Goal: Contribute content

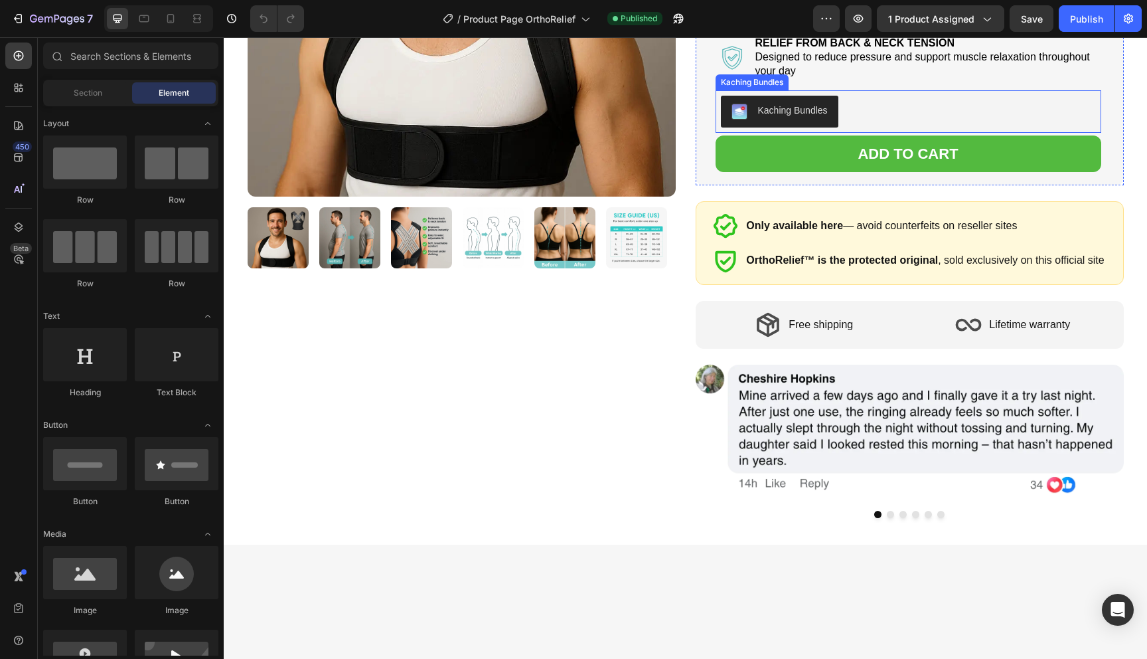
scroll to position [441, 0]
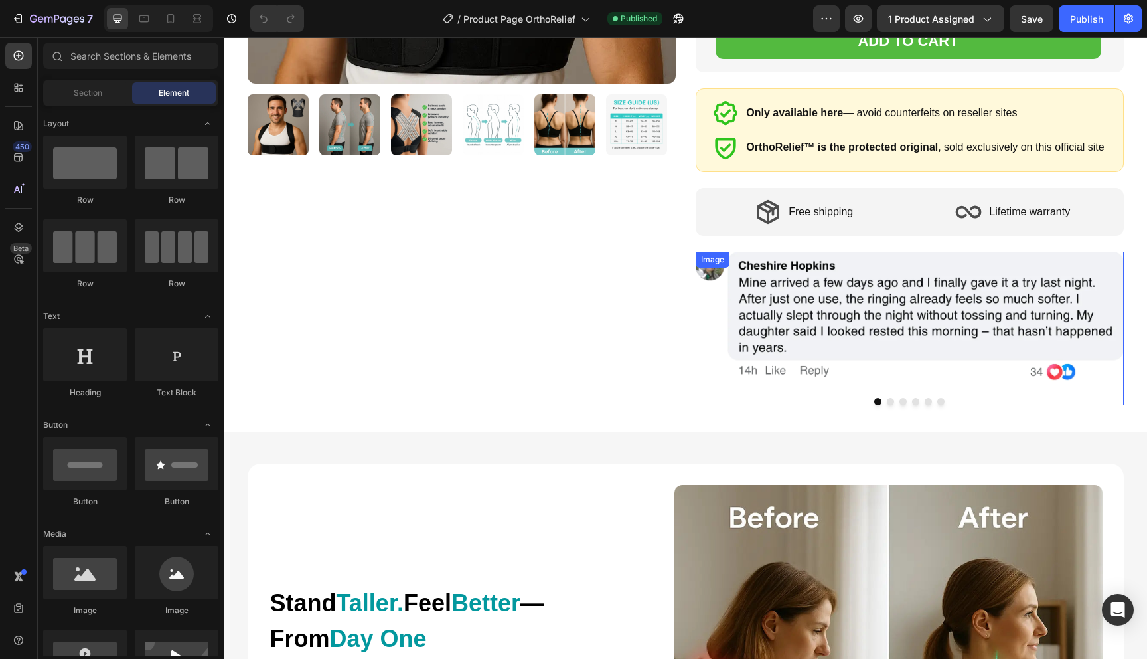
click at [835, 303] on img at bounding box center [910, 328] width 428 height 153
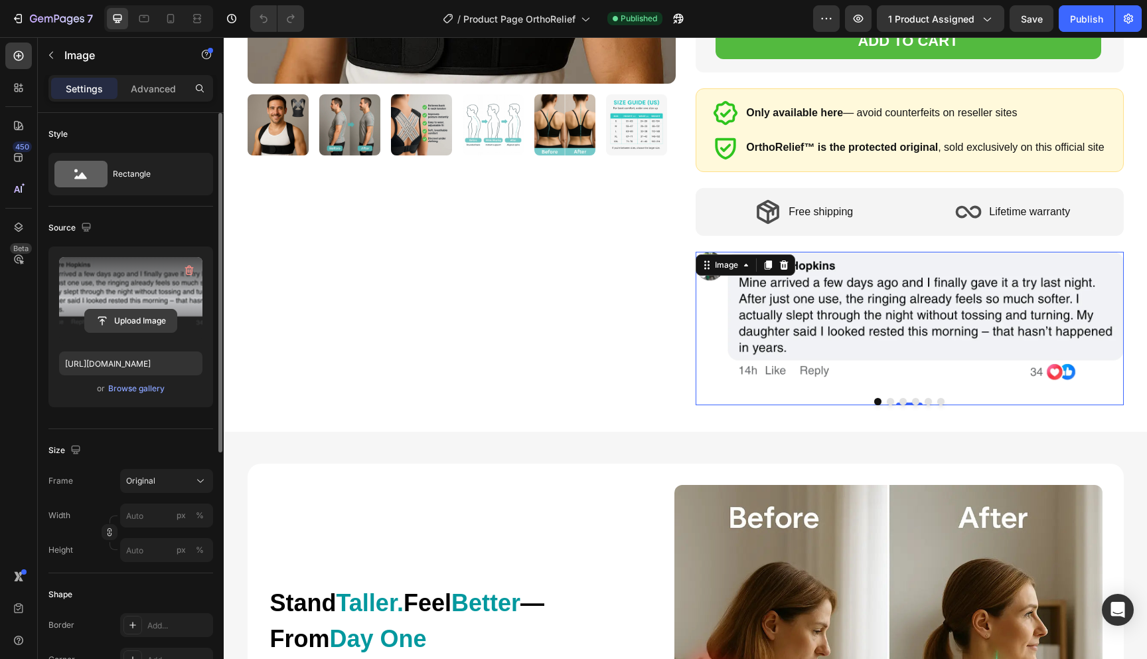
click at [109, 315] on input "file" at bounding box center [131, 320] width 92 height 23
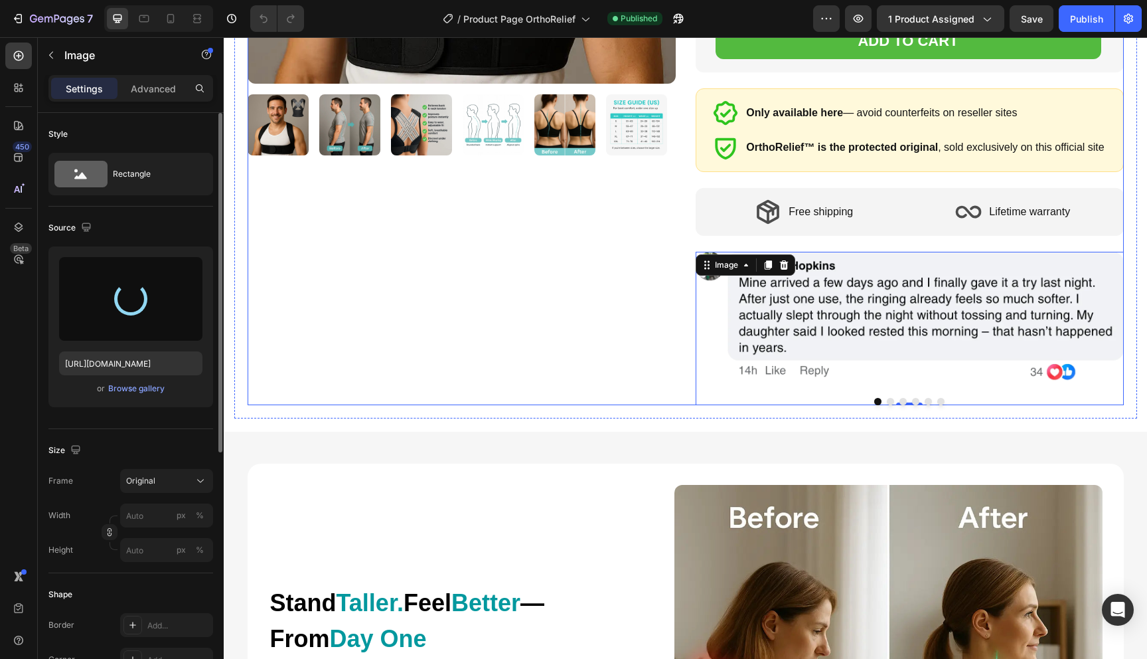
type input "[URL][DOMAIN_NAME]"
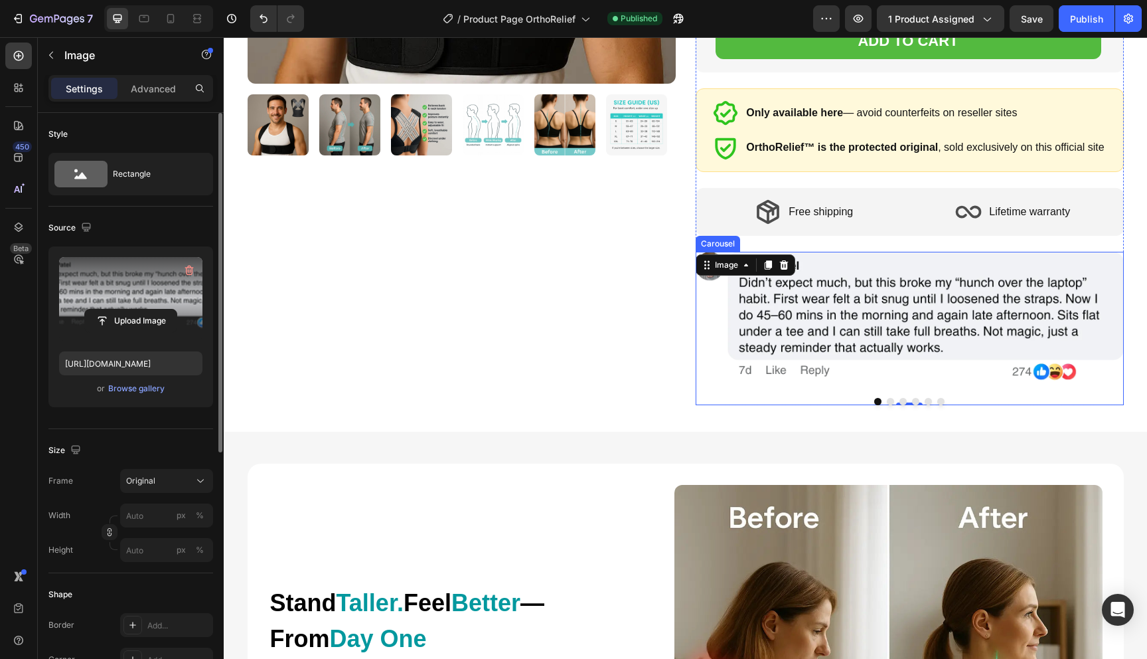
click at [888, 398] on button "Dot" at bounding box center [890, 401] width 7 height 7
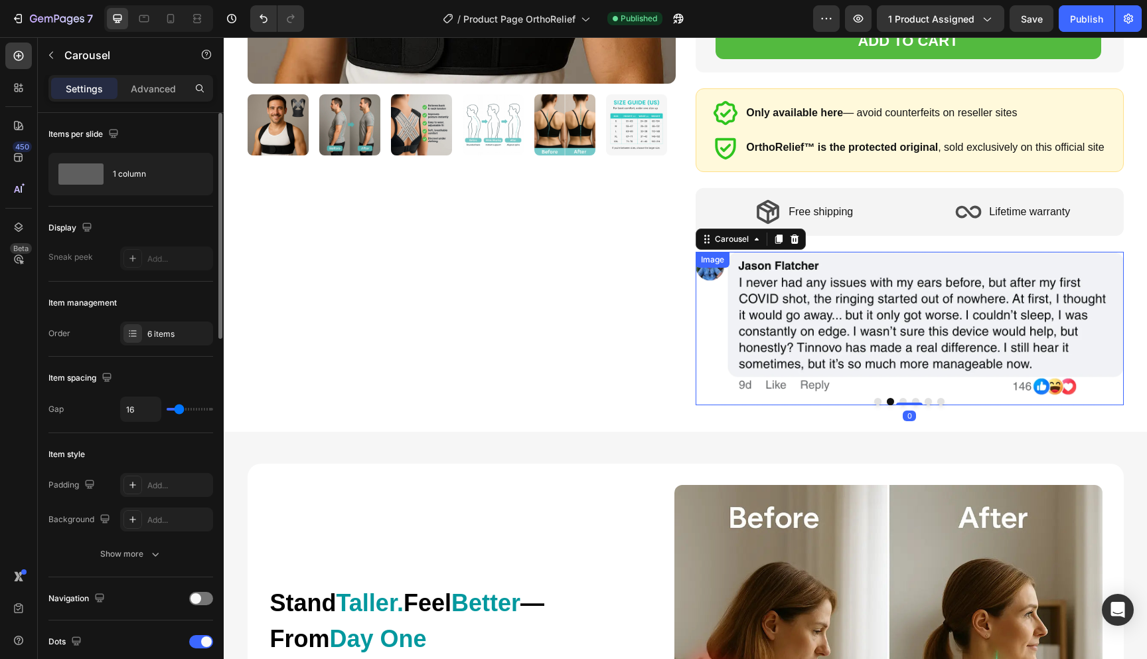
click at [881, 299] on img at bounding box center [910, 328] width 428 height 153
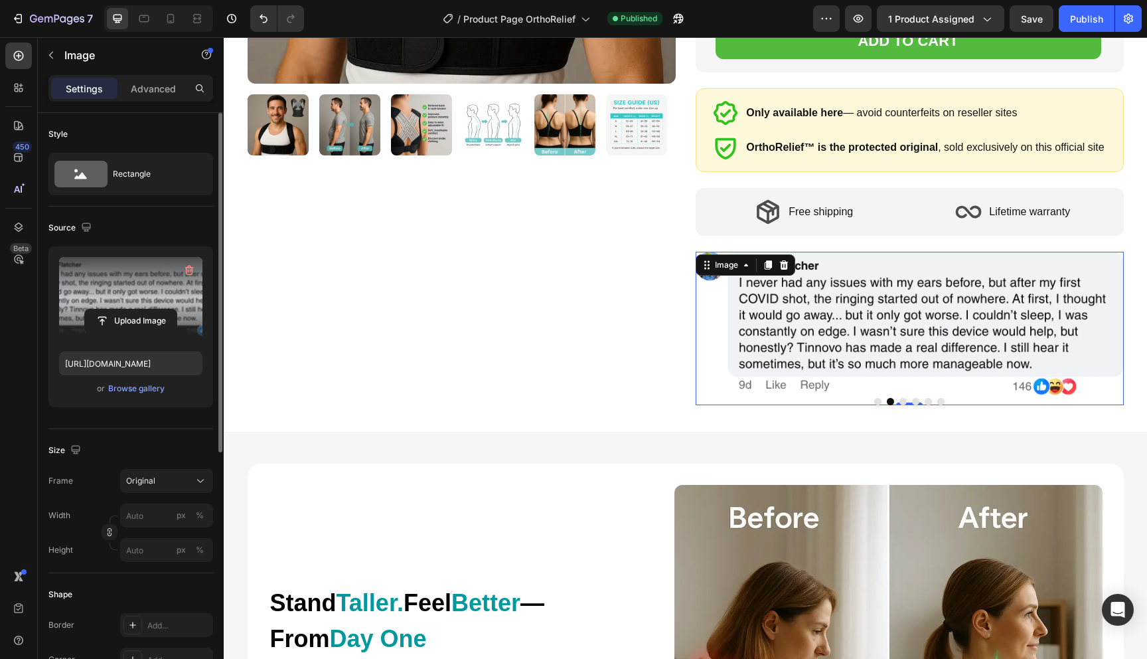
click at [153, 284] on label at bounding box center [130, 299] width 143 height 84
click at [153, 309] on input "file" at bounding box center [131, 320] width 92 height 23
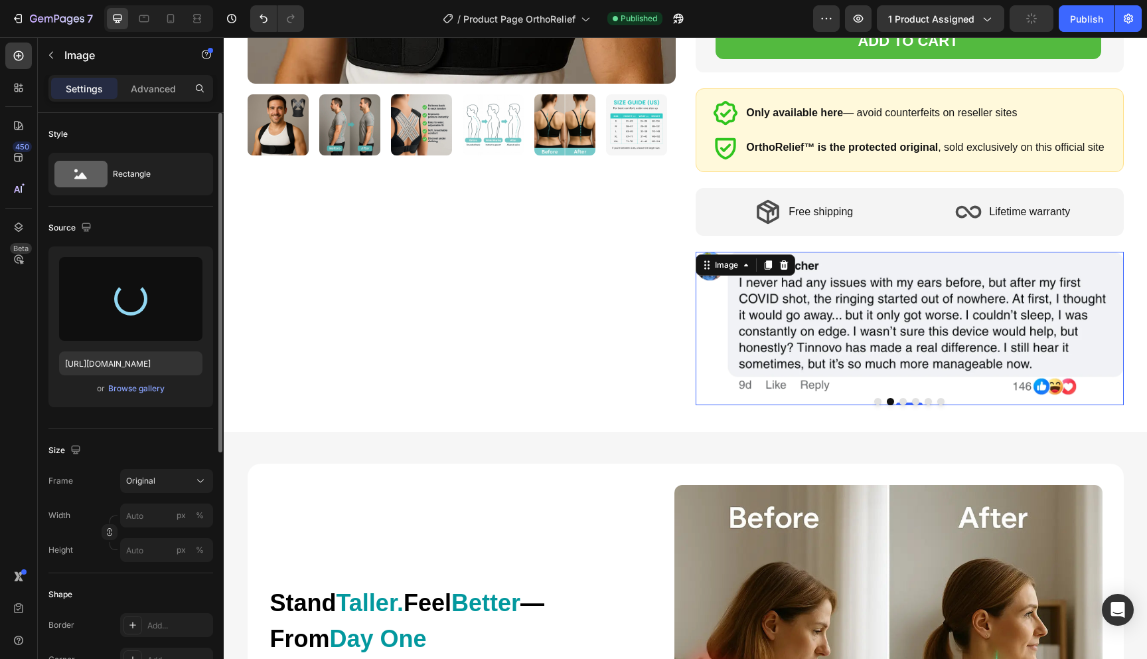
type input "[URL][DOMAIN_NAME]"
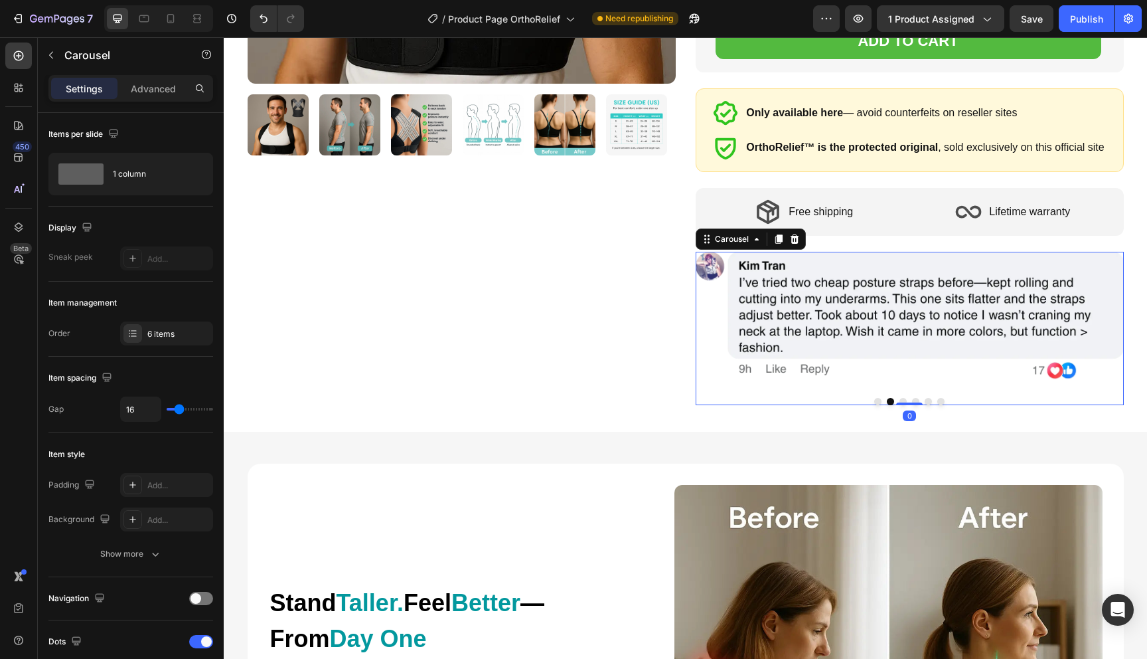
click at [903, 400] on button "Dot" at bounding box center [902, 401] width 7 height 7
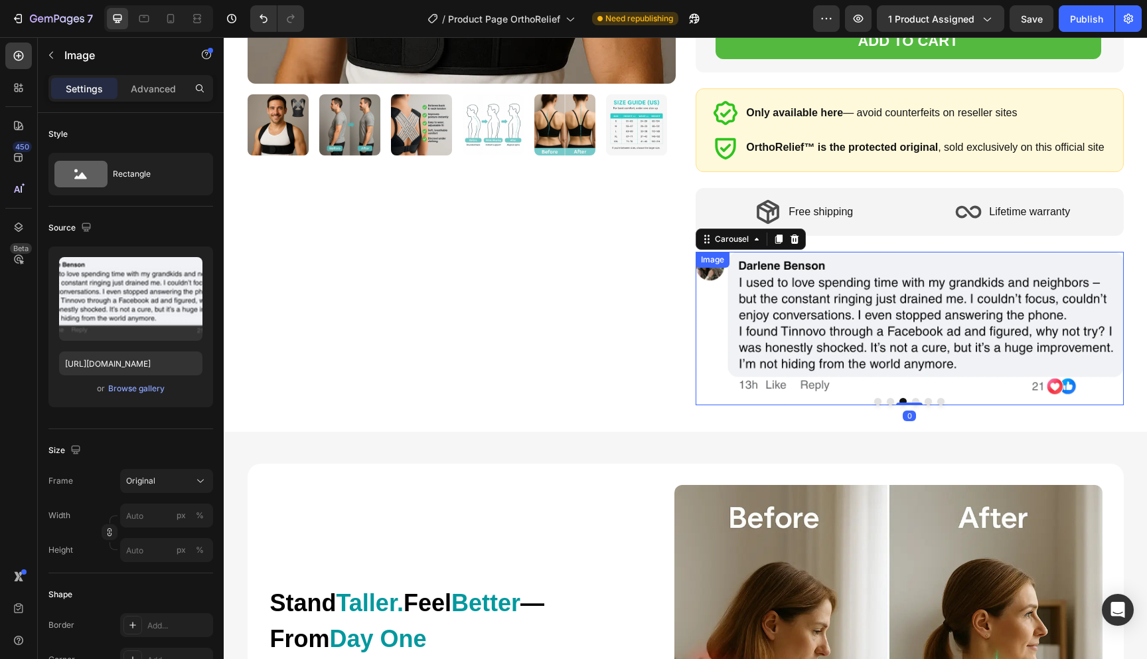
click at [879, 297] on img at bounding box center [910, 328] width 428 height 153
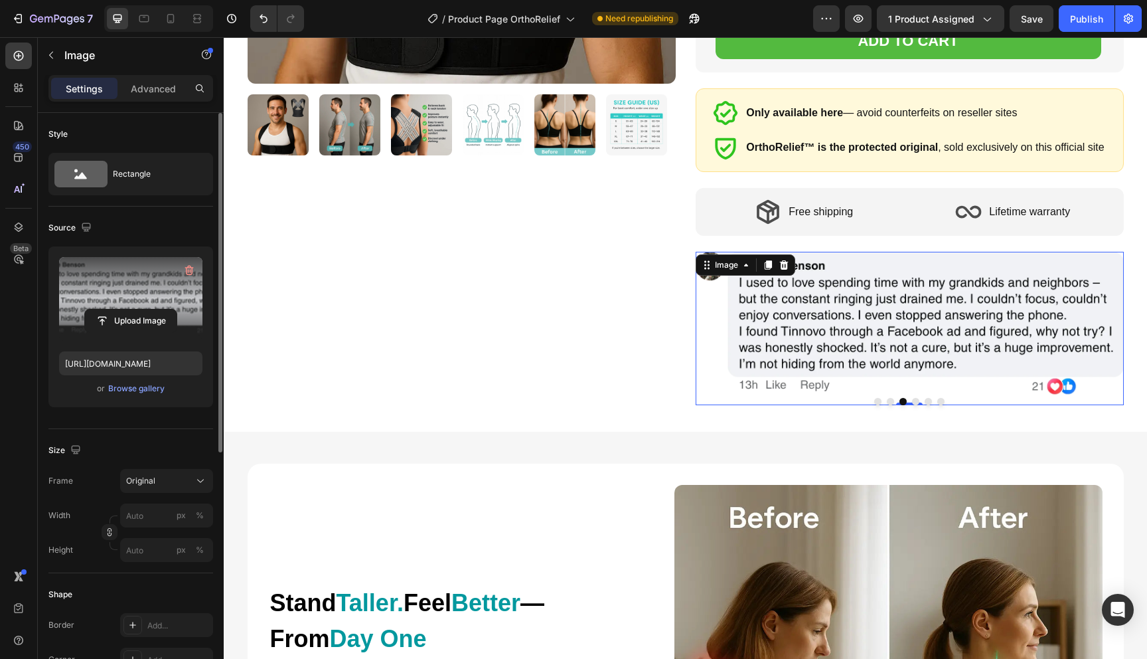
click at [116, 298] on label at bounding box center [130, 299] width 143 height 84
click at [116, 309] on input "file" at bounding box center [131, 320] width 92 height 23
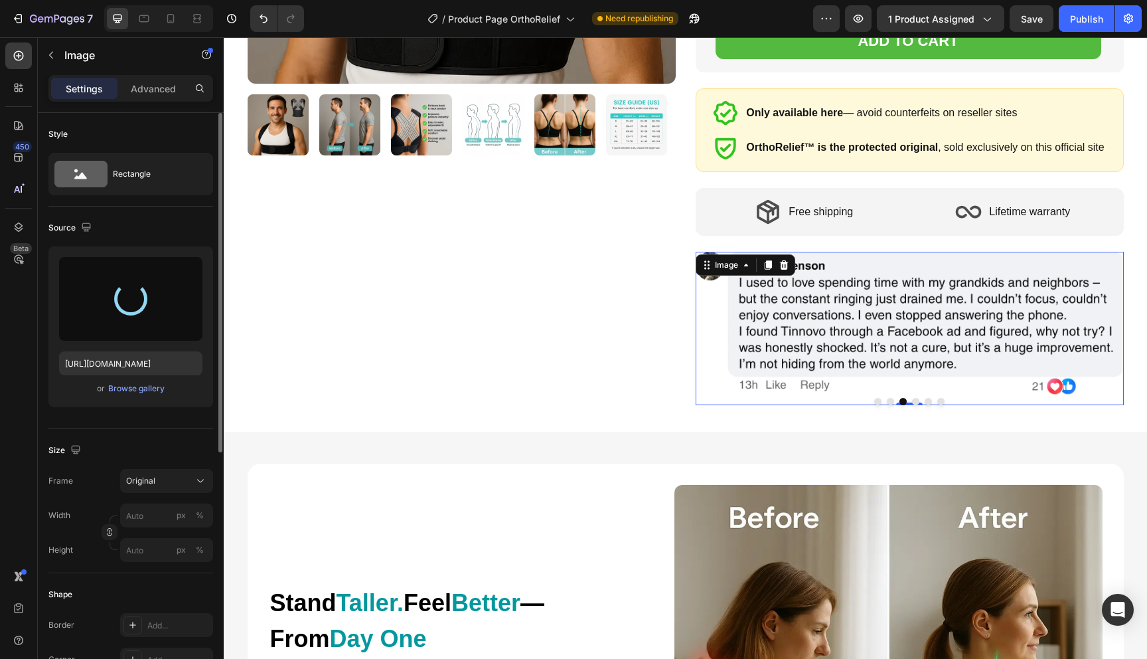
type input "[URL][DOMAIN_NAME]"
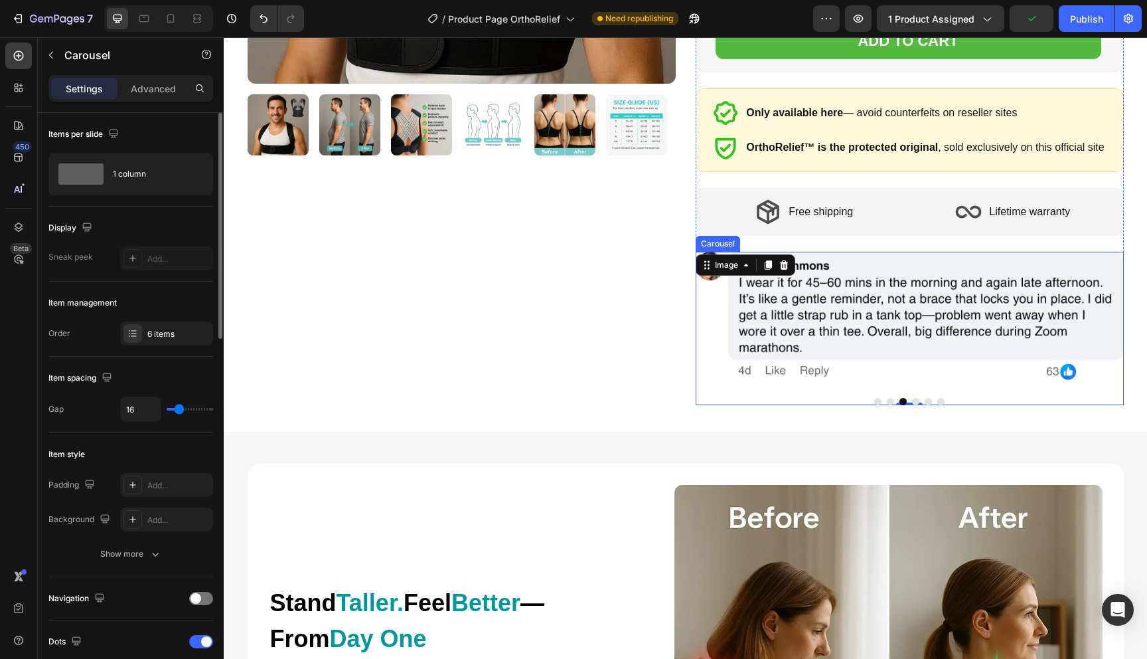
click at [894, 401] on button "Dot" at bounding box center [890, 401] width 7 height 7
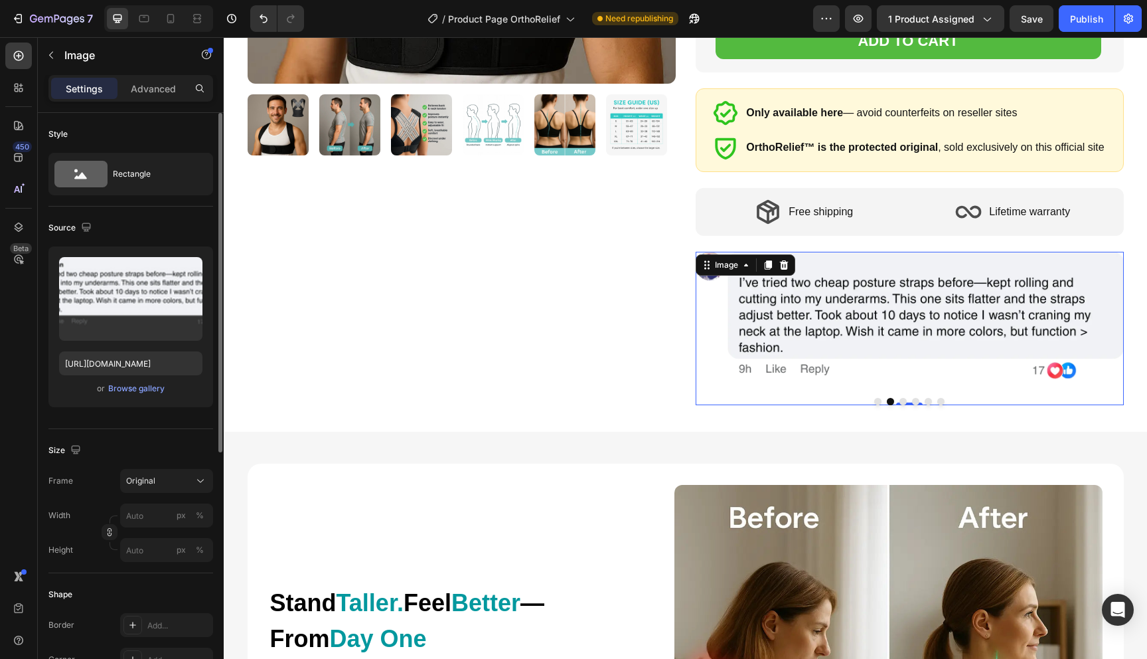
click at [913, 394] on img at bounding box center [910, 328] width 428 height 153
click at [915, 398] on button "Dot" at bounding box center [915, 401] width 7 height 7
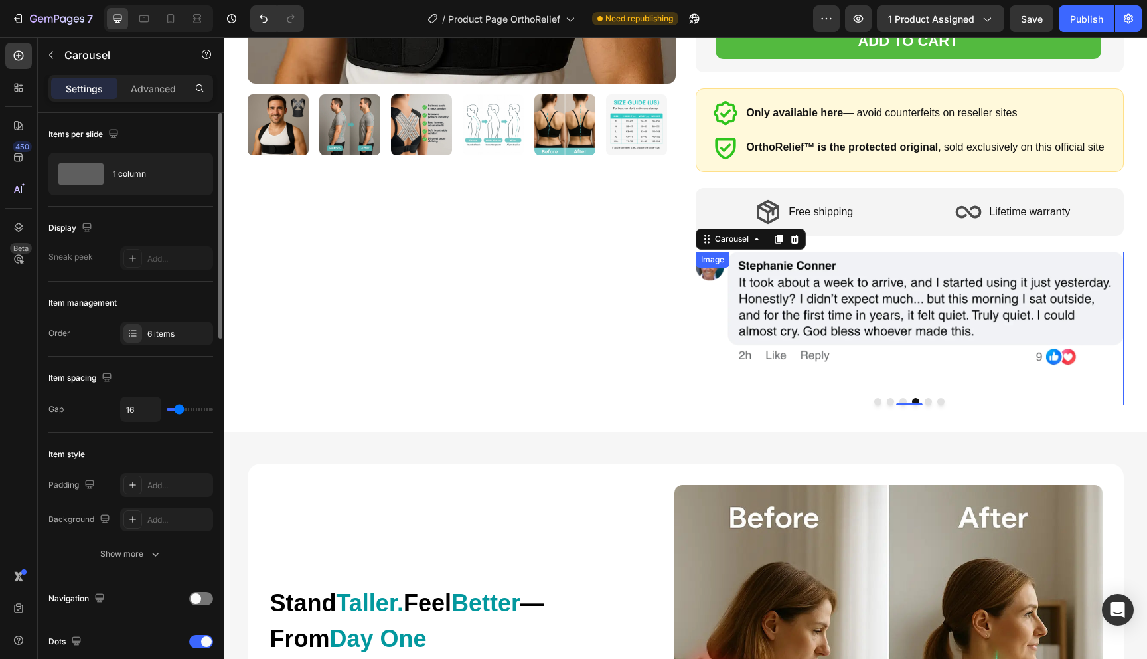
click at [763, 279] on img at bounding box center [910, 328] width 428 height 153
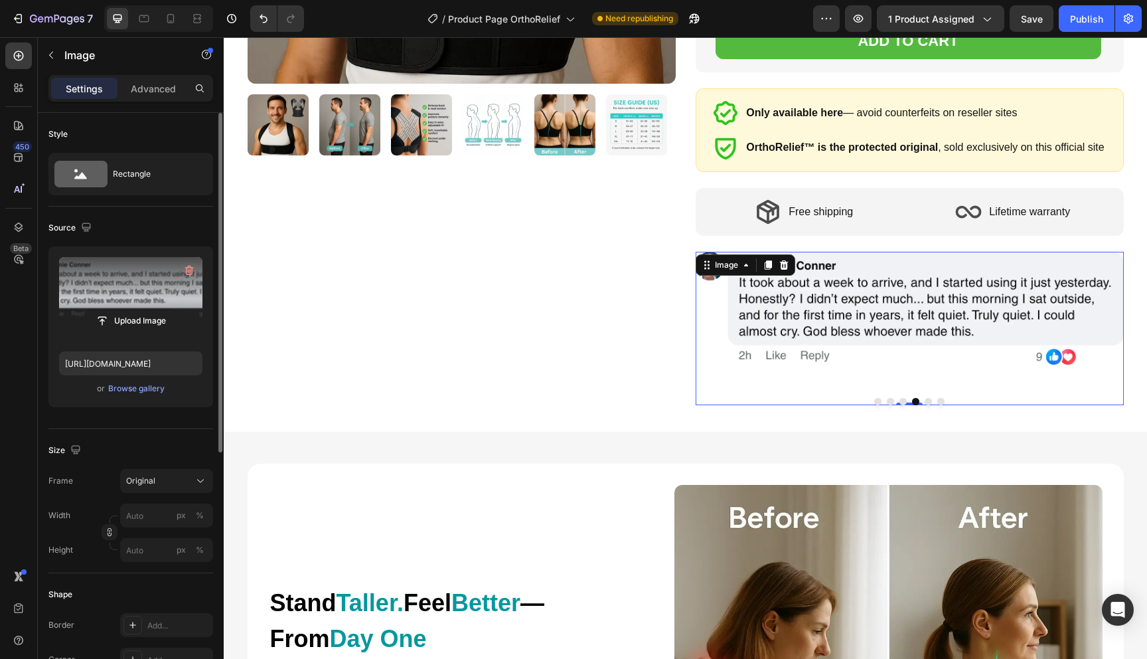
click at [123, 283] on label at bounding box center [130, 299] width 143 height 84
click at [123, 309] on input "file" at bounding box center [131, 320] width 92 height 23
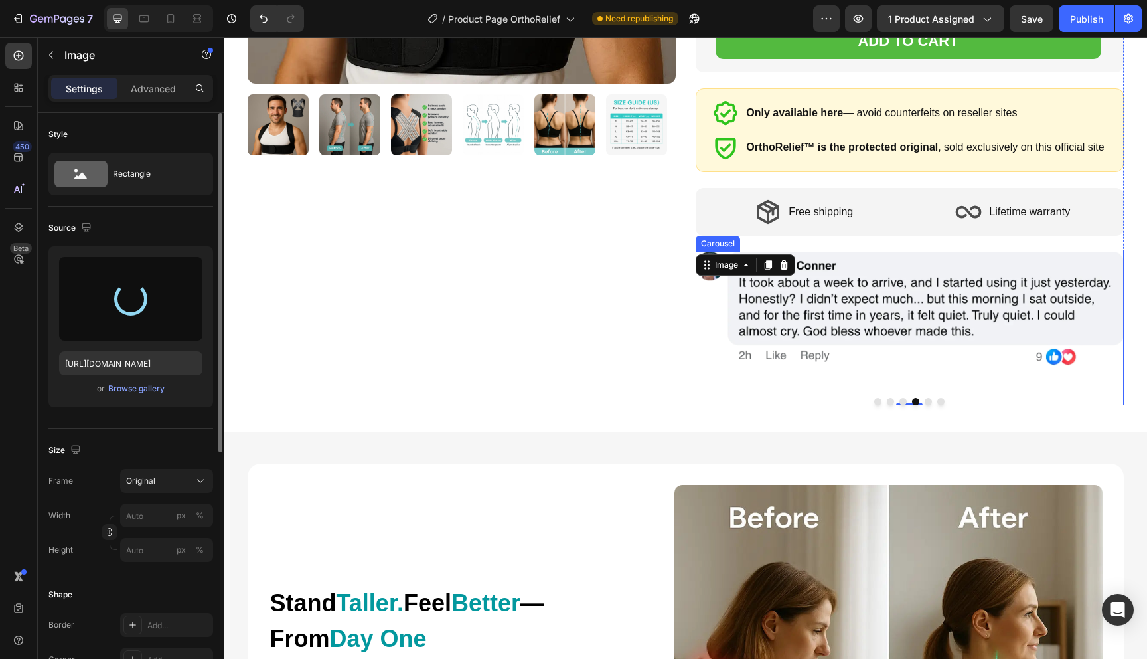
type input "[URL][DOMAIN_NAME]"
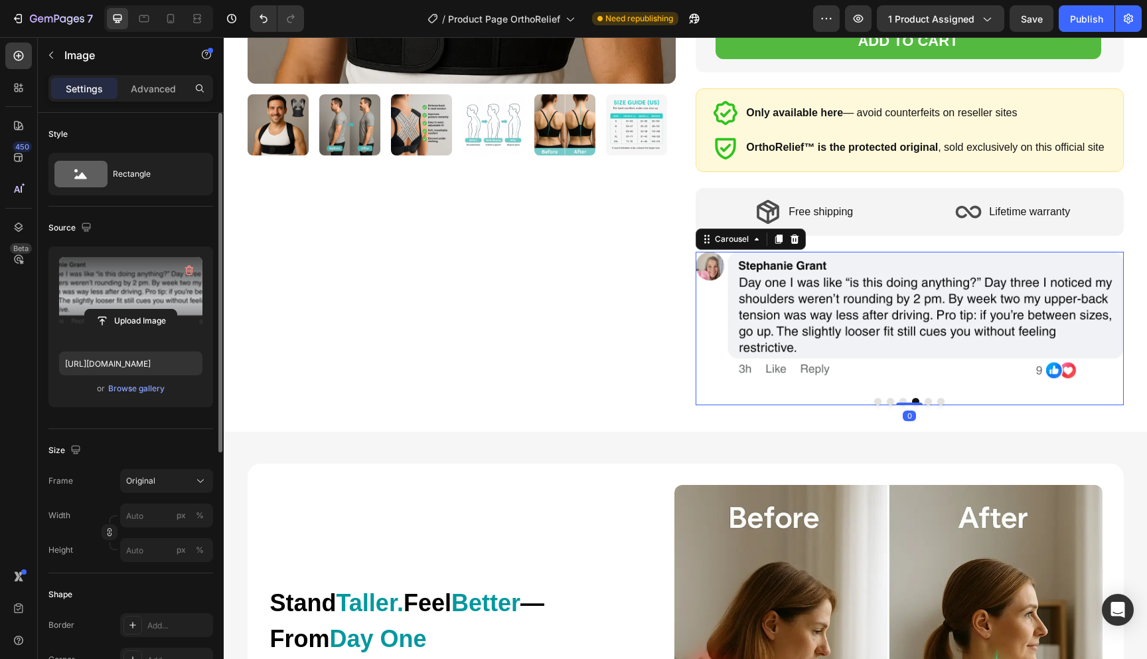
click at [930, 400] on button "Dot" at bounding box center [928, 401] width 7 height 7
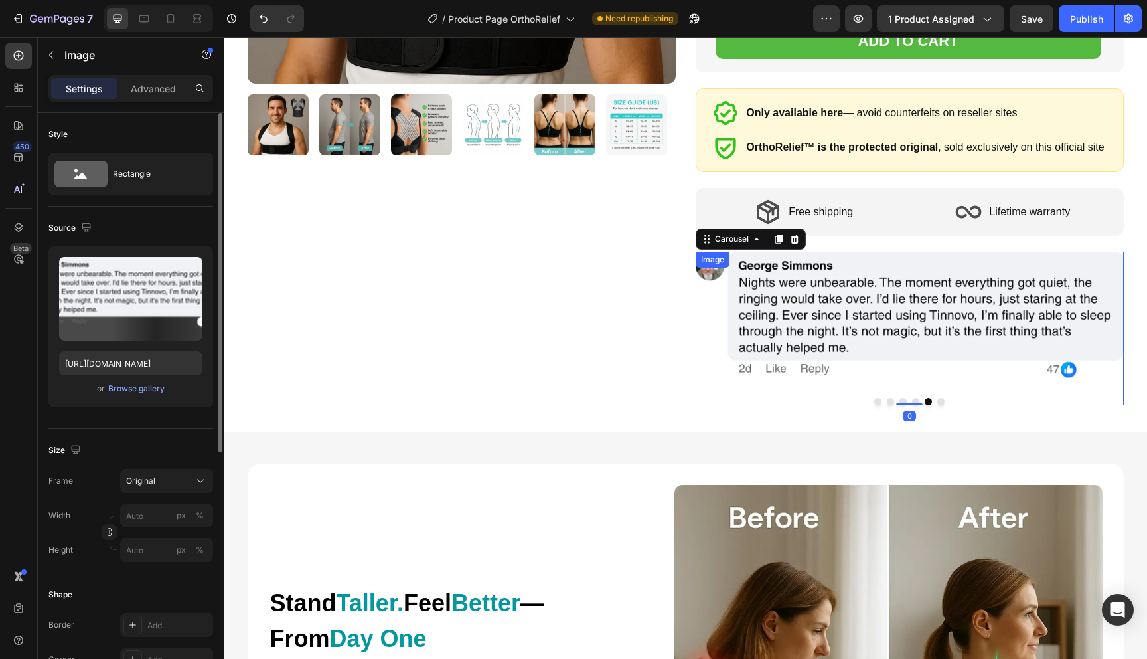
click at [880, 315] on img at bounding box center [910, 328] width 428 height 153
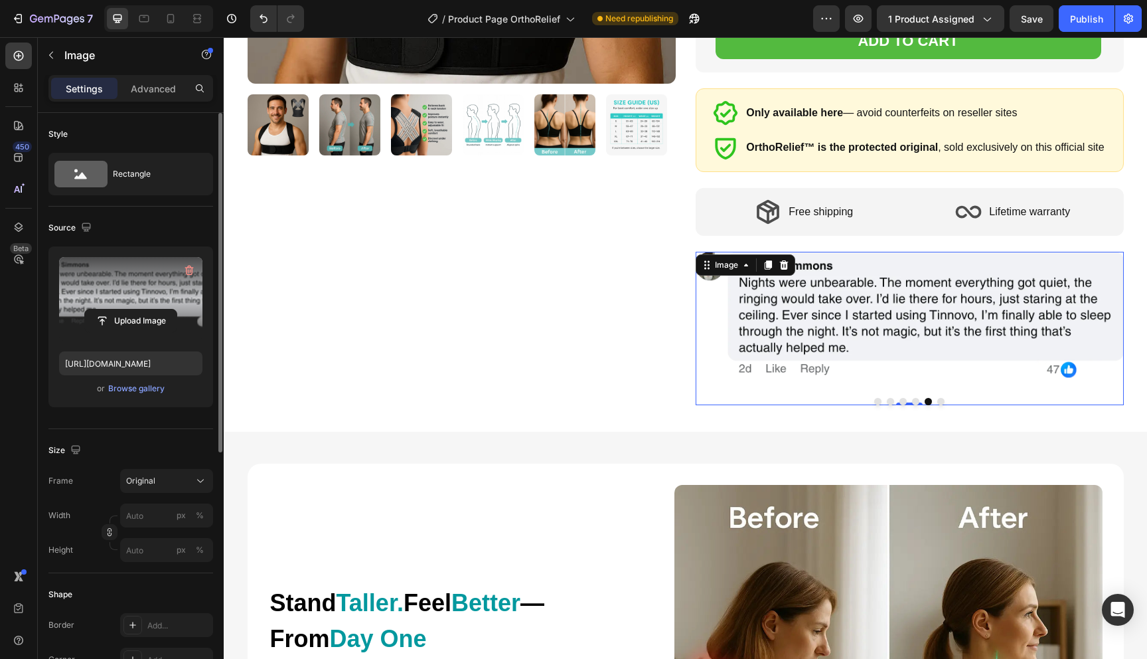
click at [123, 291] on label at bounding box center [130, 299] width 143 height 84
click at [123, 309] on input "file" at bounding box center [131, 320] width 92 height 23
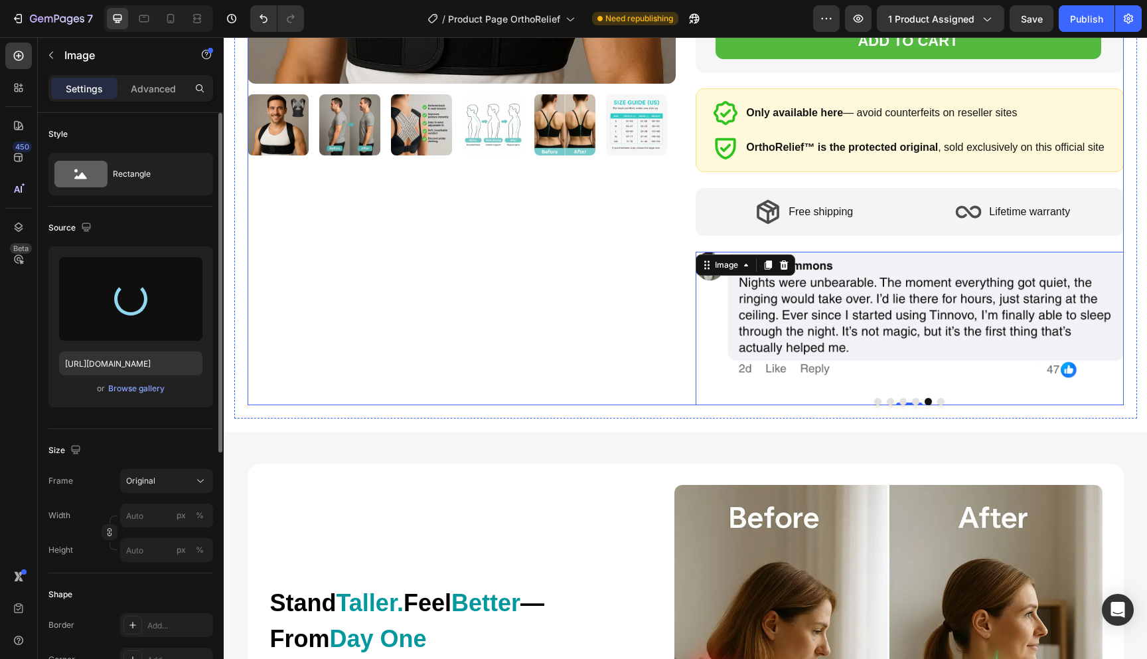
type input "[URL][DOMAIN_NAME]"
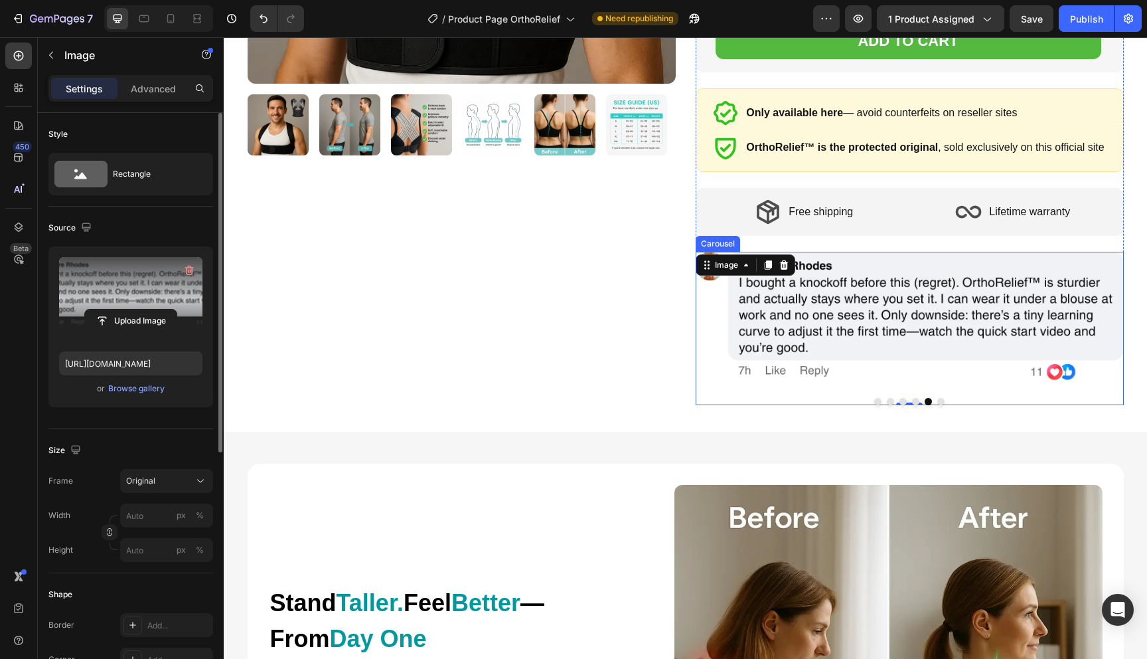
click at [943, 398] on button "Dot" at bounding box center [940, 401] width 7 height 7
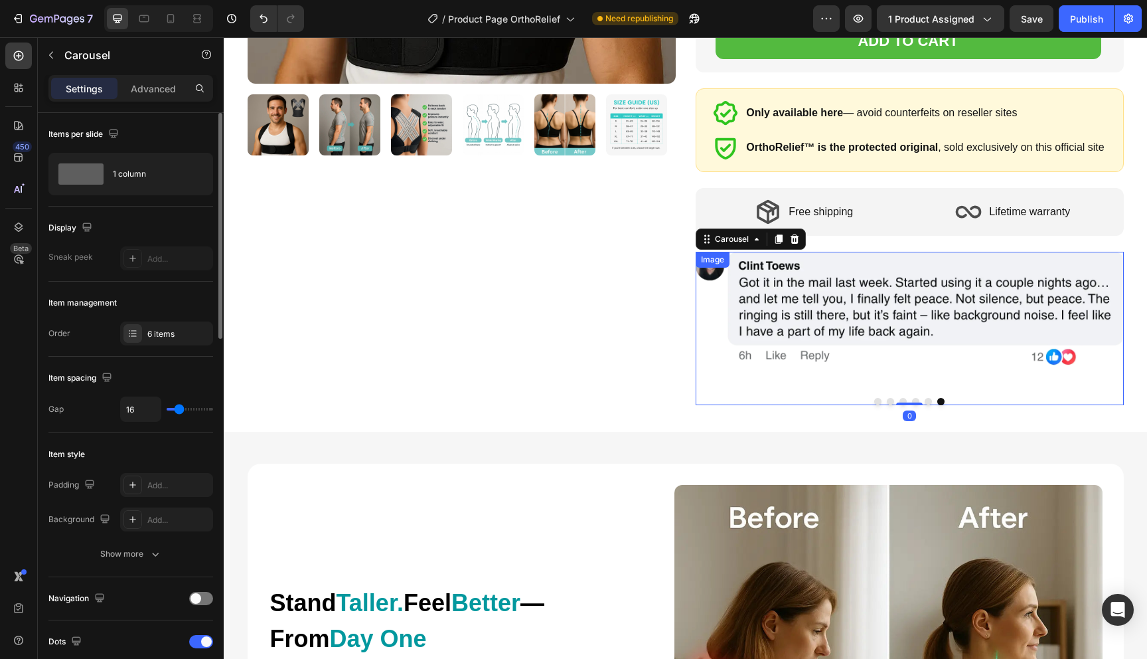
click at [847, 291] on img at bounding box center [910, 328] width 428 height 153
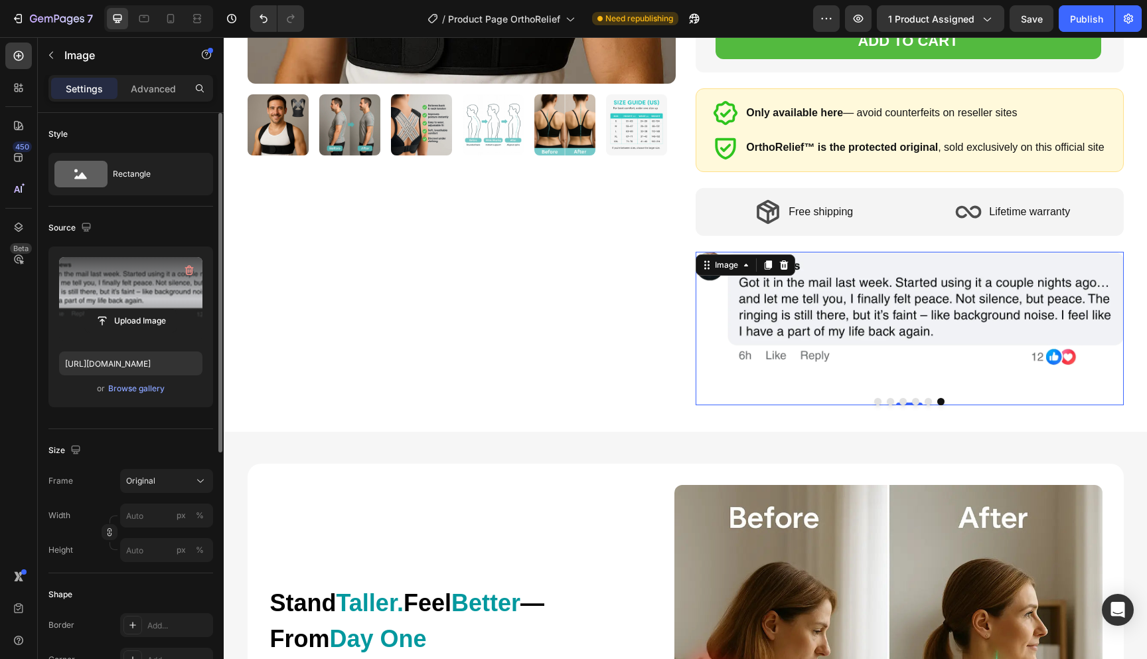
click at [68, 281] on label at bounding box center [130, 299] width 143 height 84
click at [85, 309] on input "file" at bounding box center [131, 320] width 92 height 23
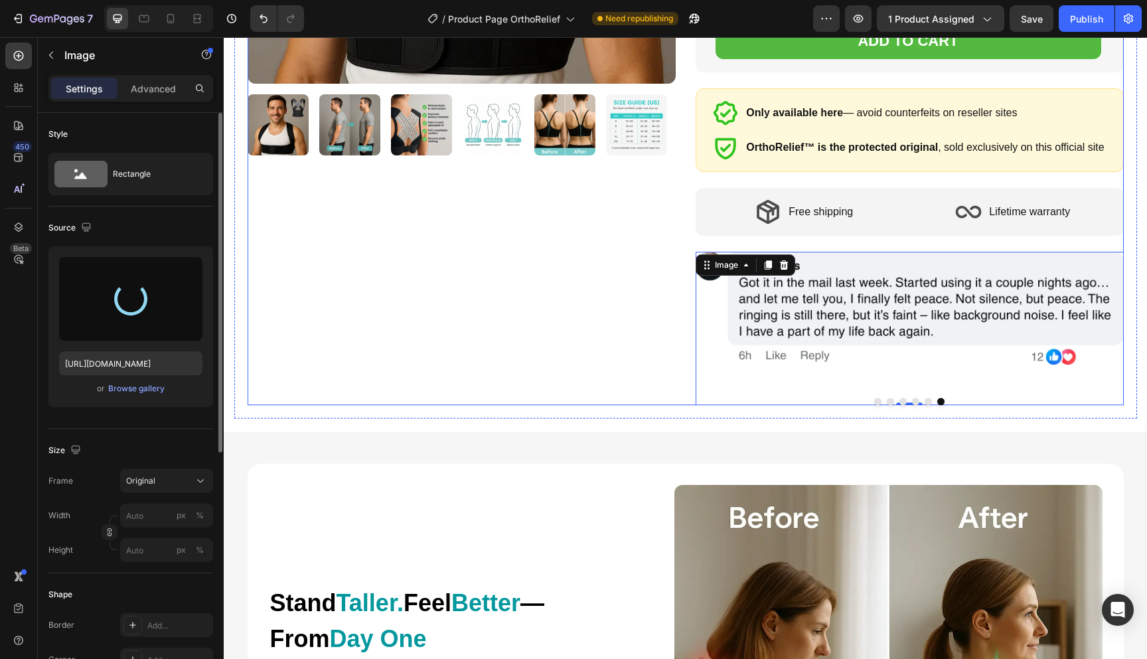
type input "[URL][DOMAIN_NAME]"
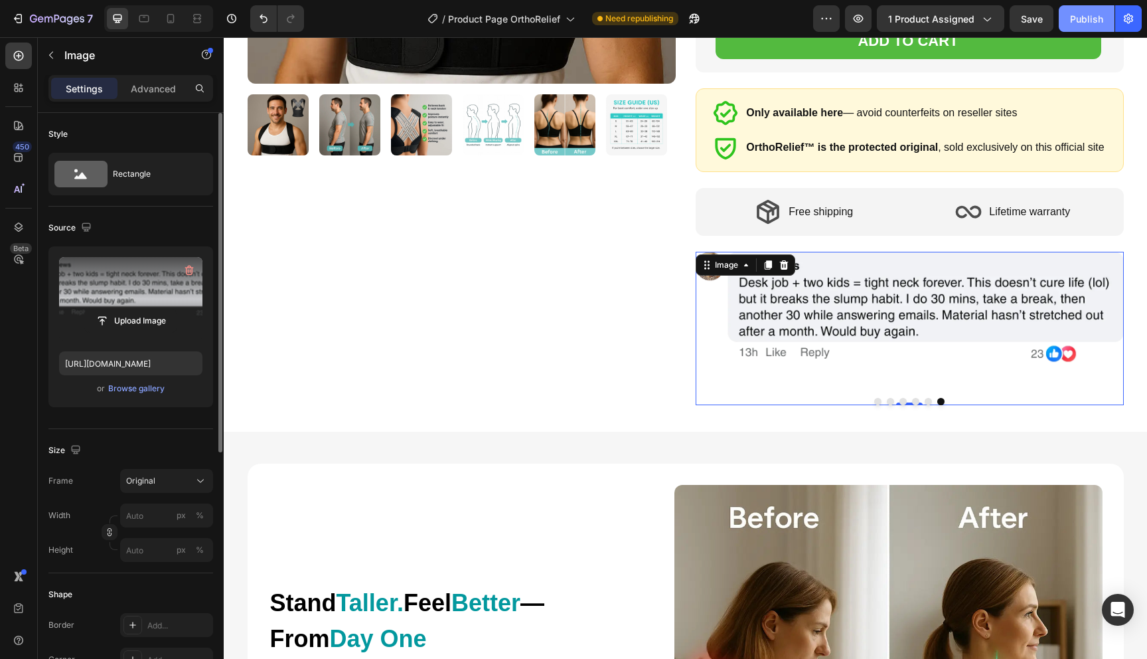
click at [1097, 12] on div "Publish" at bounding box center [1086, 19] width 33 height 14
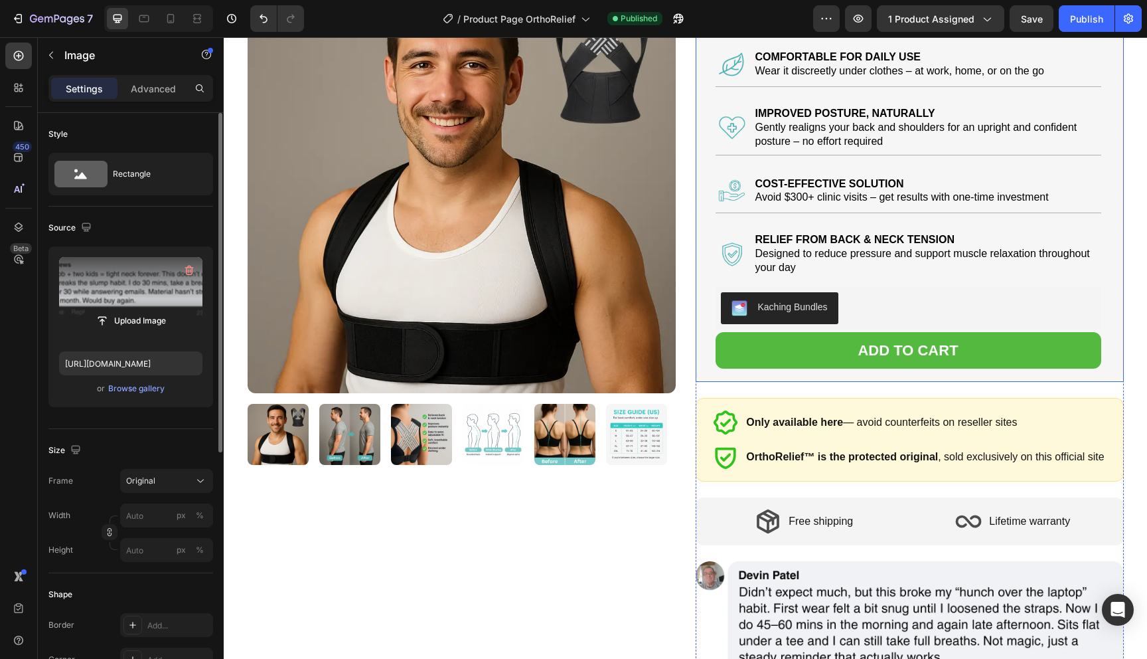
scroll to position [0, 0]
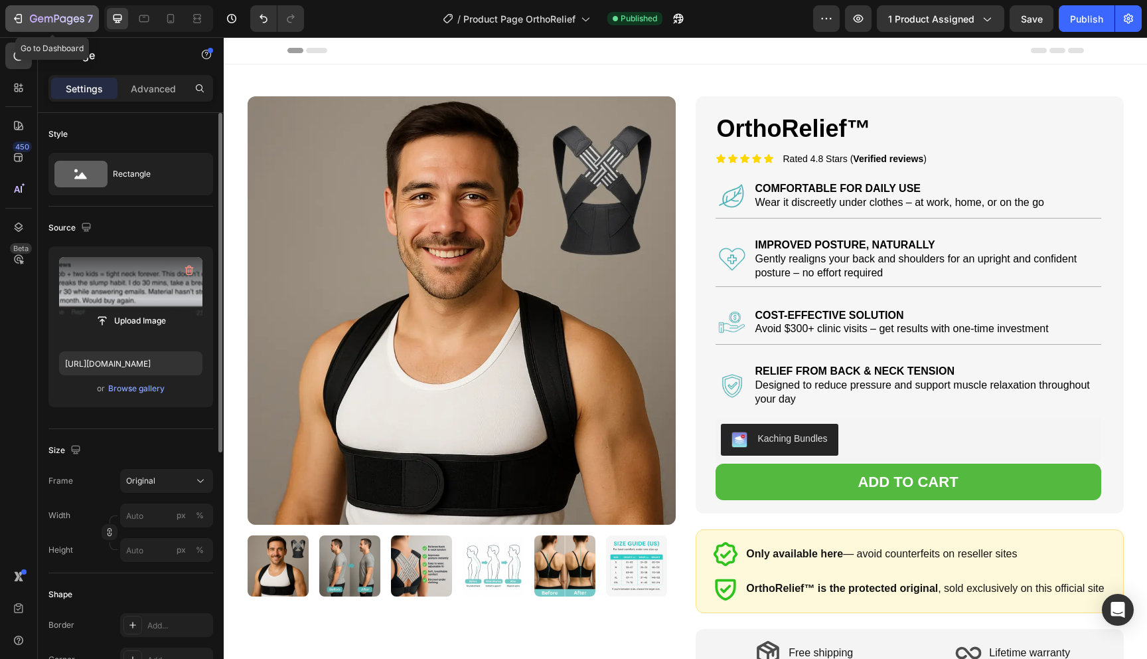
click at [64, 10] on button "7" at bounding box center [52, 18] width 94 height 27
